Goal: Check status: Check status

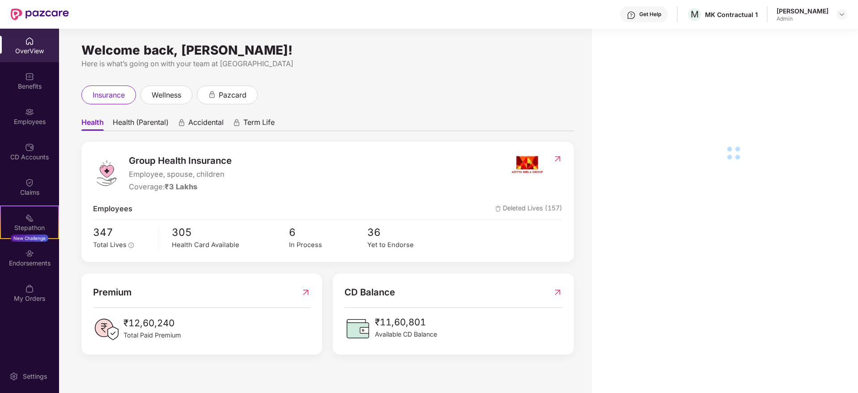
click at [37, 115] on div "Employees" at bounding box center [29, 116] width 59 height 34
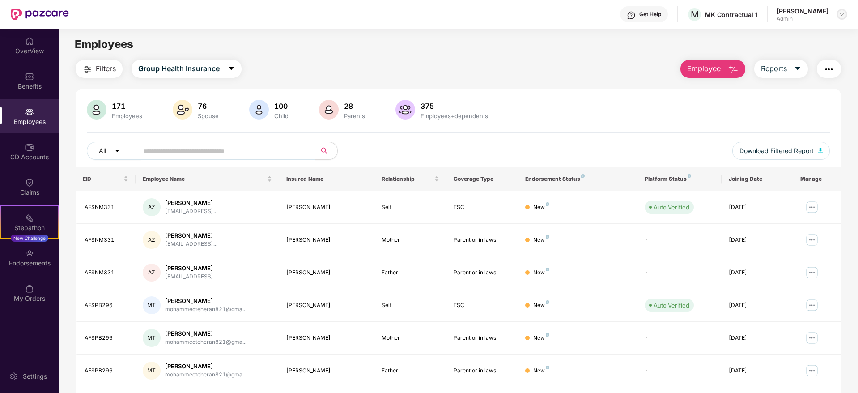
click at [844, 15] on img at bounding box center [842, 14] width 7 height 7
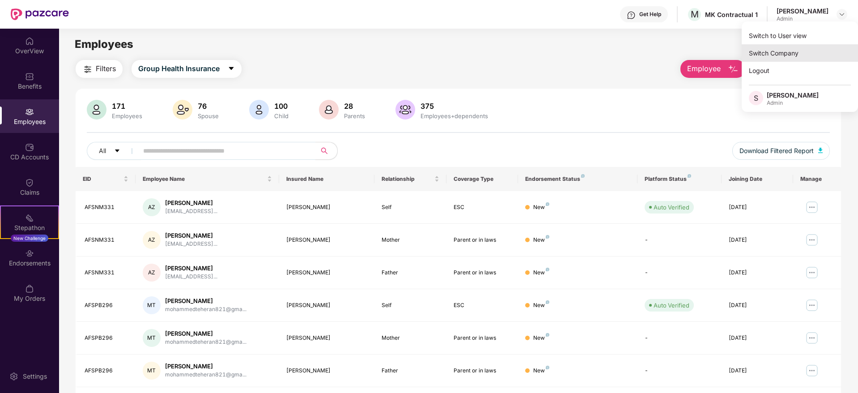
click at [788, 56] on div "Switch Company" at bounding box center [800, 52] width 116 height 17
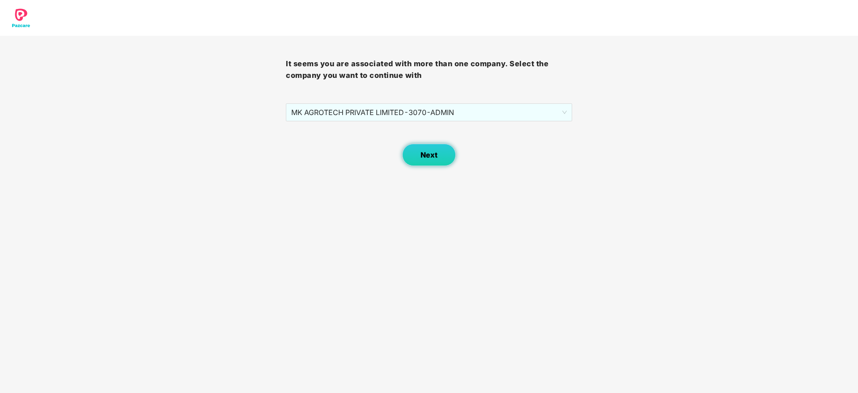
click at [422, 160] on button "Next" at bounding box center [429, 155] width 54 height 22
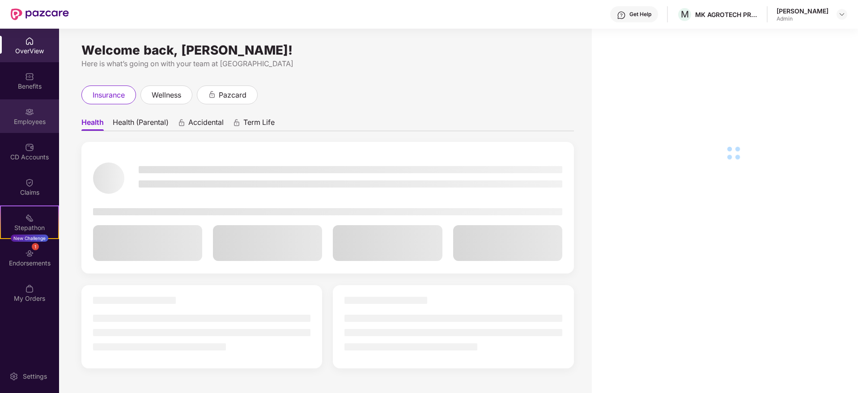
click at [43, 118] on div "Employees" at bounding box center [29, 121] width 59 height 9
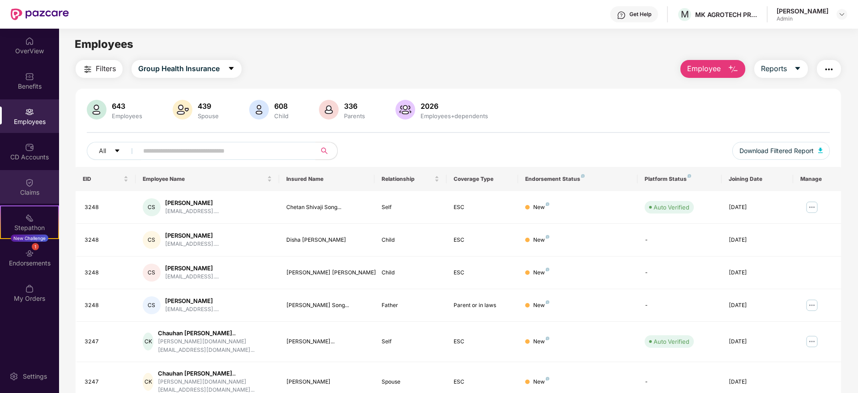
click at [39, 183] on div "Claims" at bounding box center [29, 187] width 59 height 34
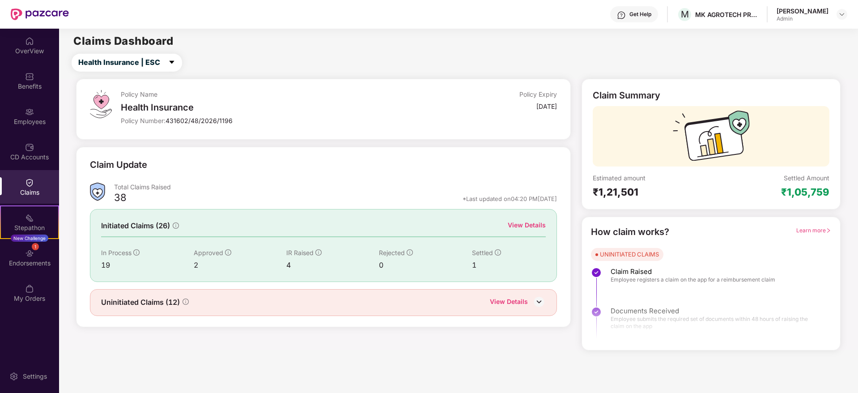
click at [536, 299] on img at bounding box center [538, 301] width 13 height 13
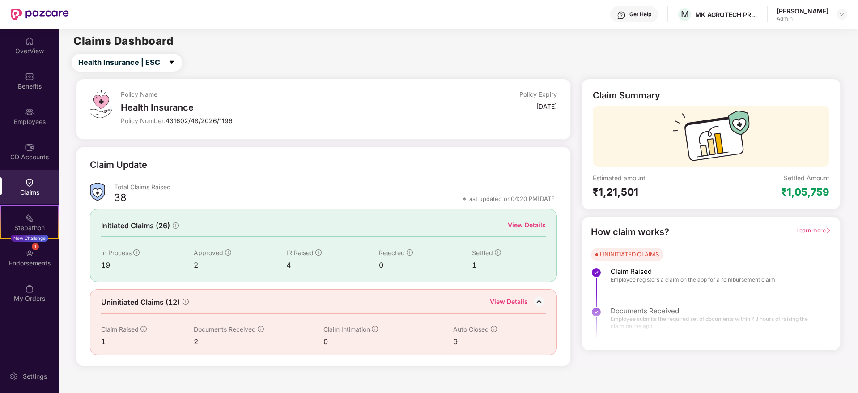
click at [522, 225] on div "View Details" at bounding box center [527, 225] width 38 height 10
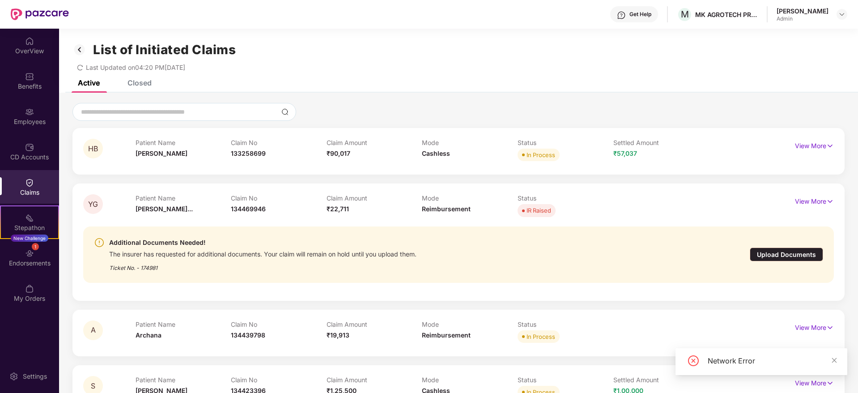
click at [147, 79] on div "List of Initiated Claims Last Updated on 04:20 PM[DATE]" at bounding box center [458, 54] width 799 height 51
click at [146, 84] on div "Closed" at bounding box center [140, 82] width 24 height 9
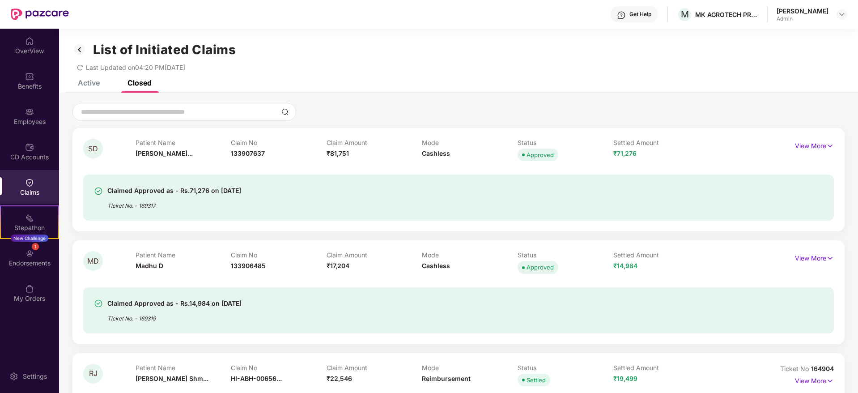
click at [98, 81] on div "Active" at bounding box center [89, 82] width 22 height 9
